Goal: Task Accomplishment & Management: Use online tool/utility

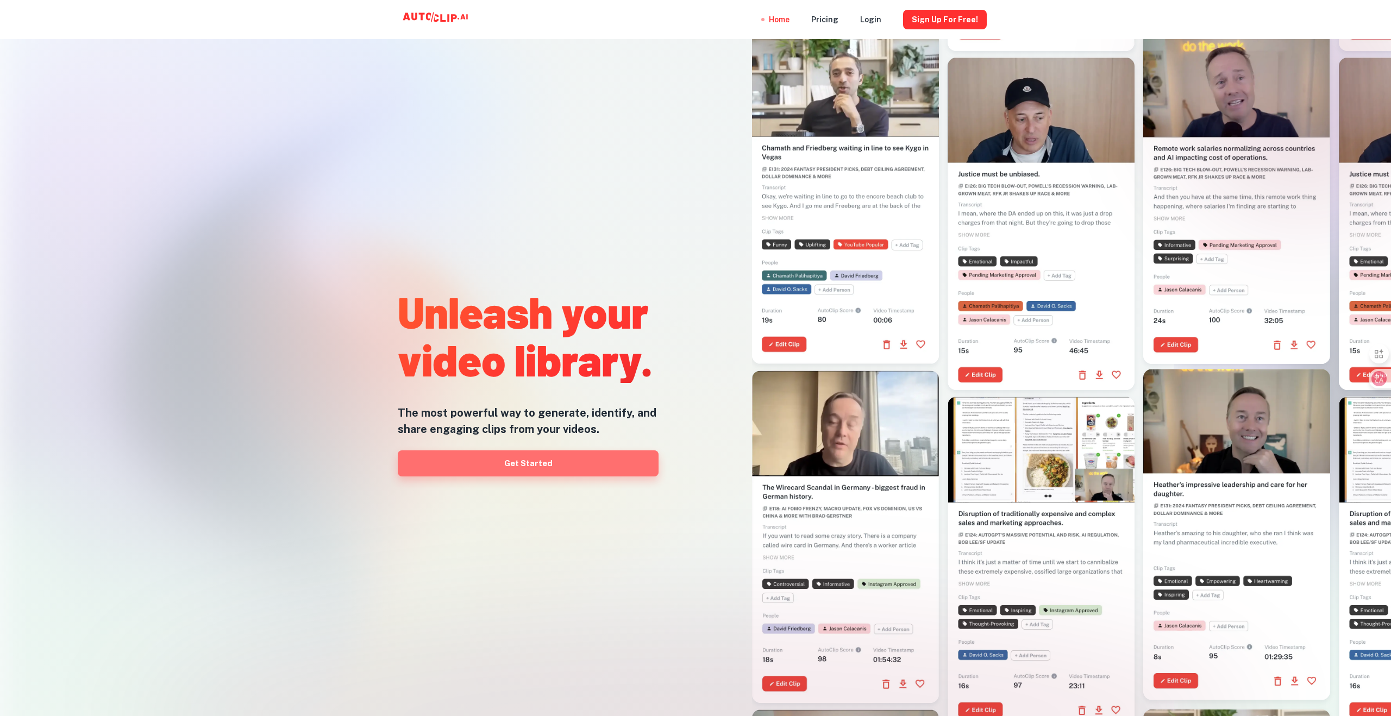
click at [517, 463] on link "Get Started" at bounding box center [528, 463] width 261 height 26
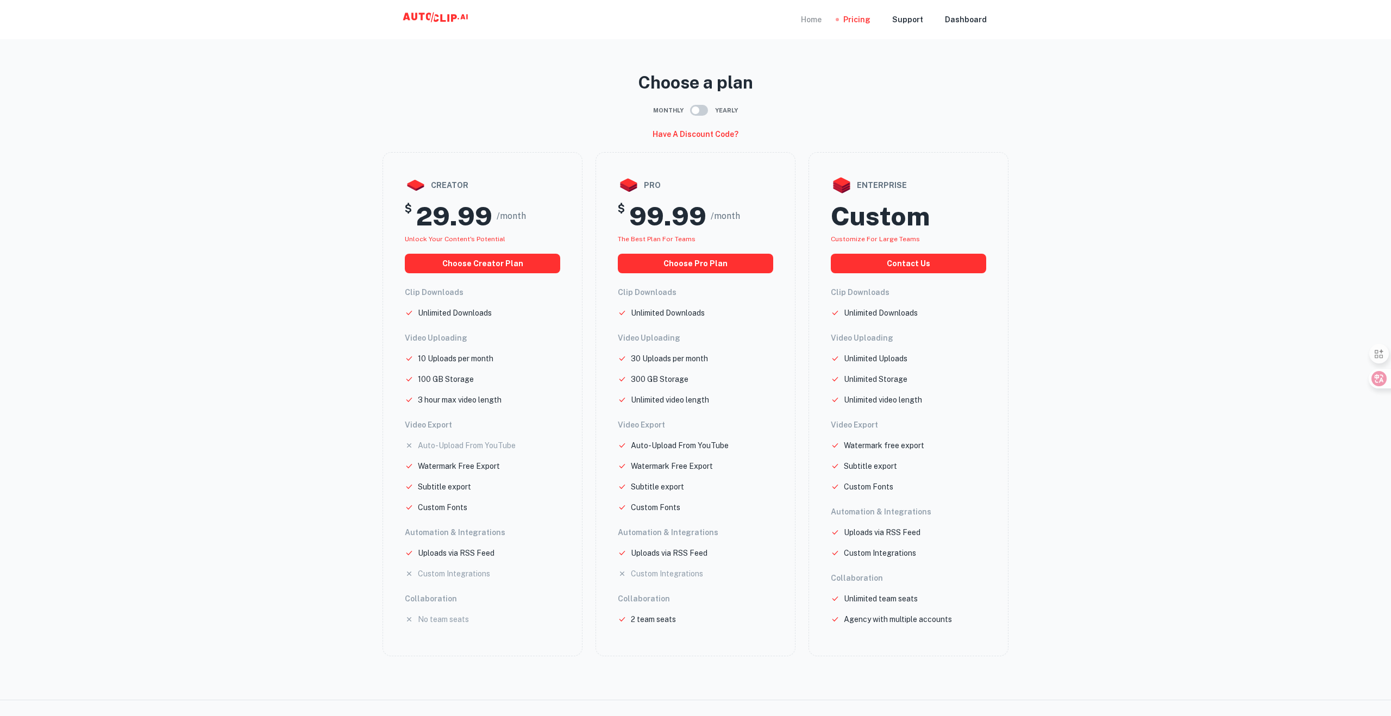
click at [819, 24] on div "Home" at bounding box center [811, 19] width 21 height 39
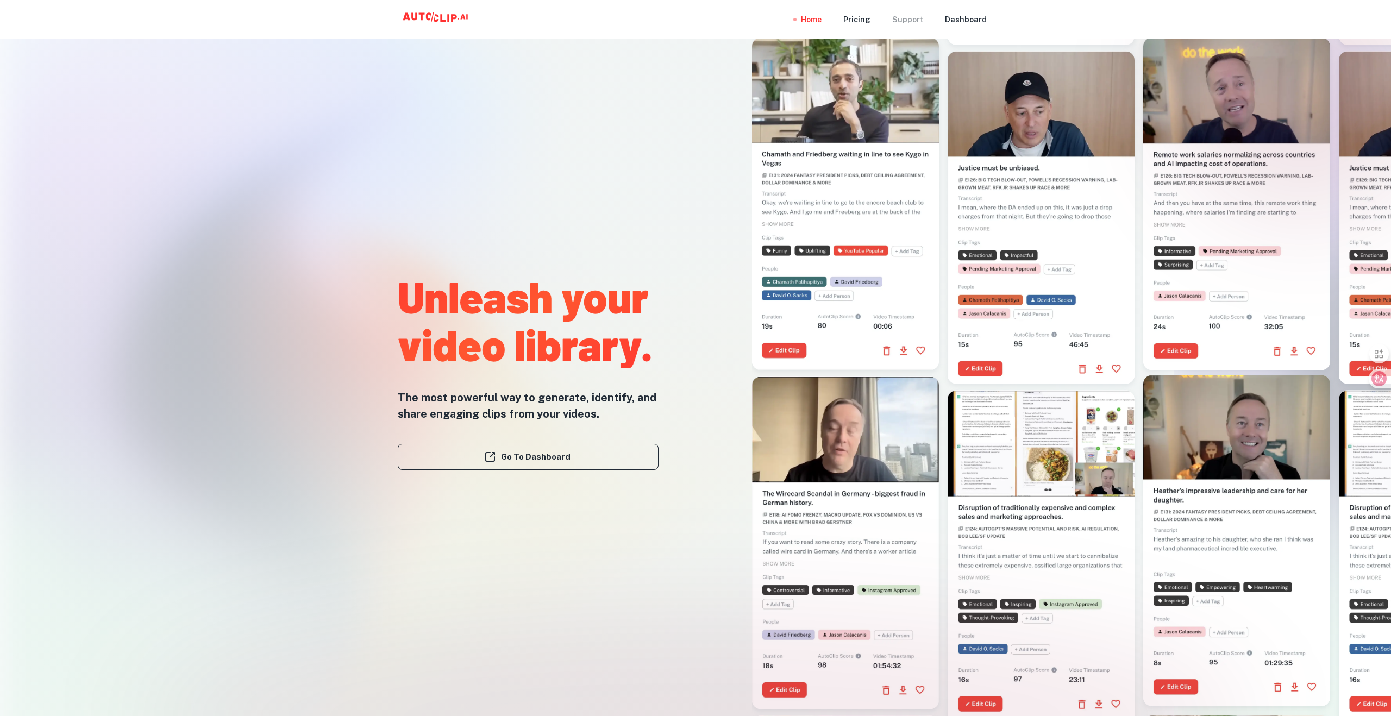
click at [915, 21] on div "Support" at bounding box center [907, 19] width 31 height 39
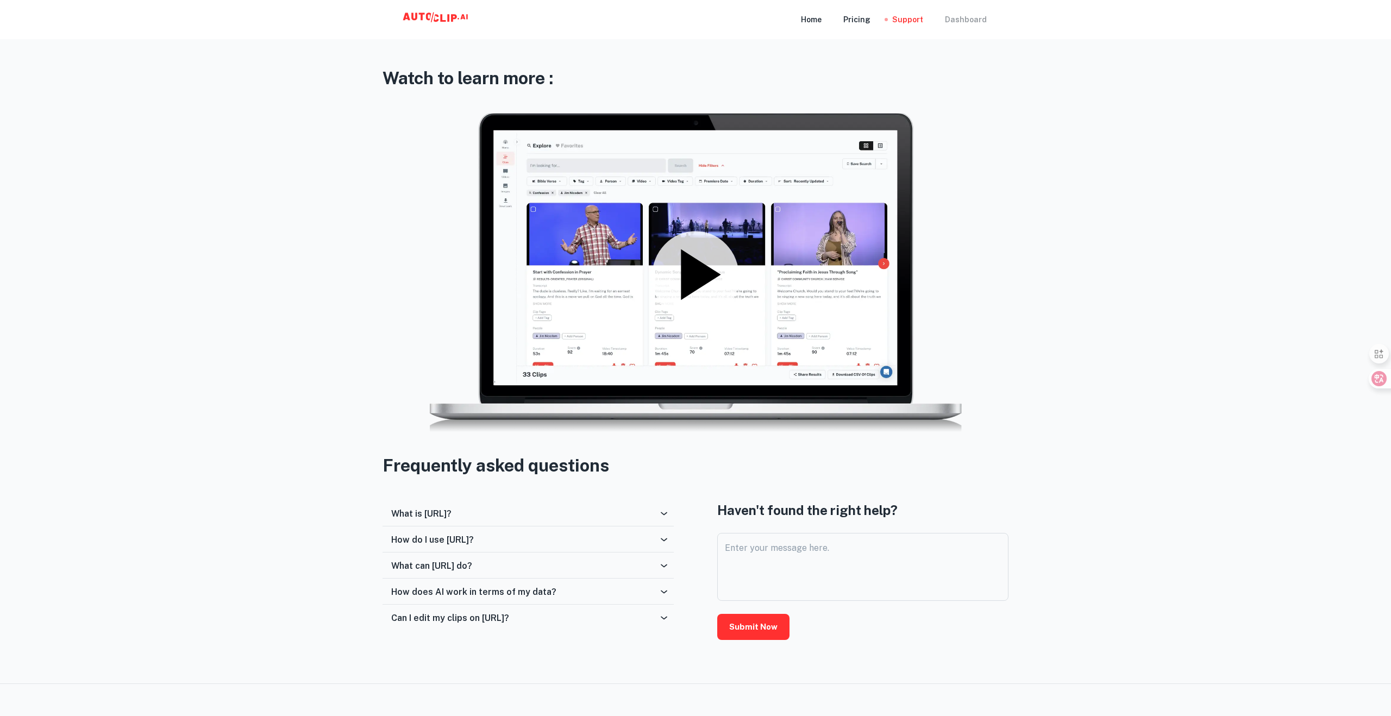
click at [969, 23] on div "Dashboard" at bounding box center [966, 19] width 42 height 39
